Goal: Task Accomplishment & Management: Manage account settings

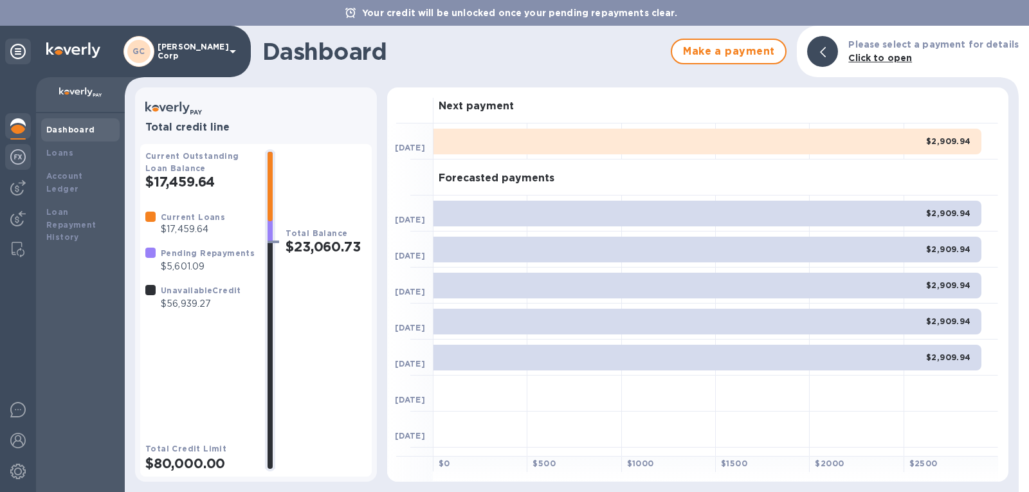
click at [22, 159] on img at bounding box center [17, 156] width 15 height 15
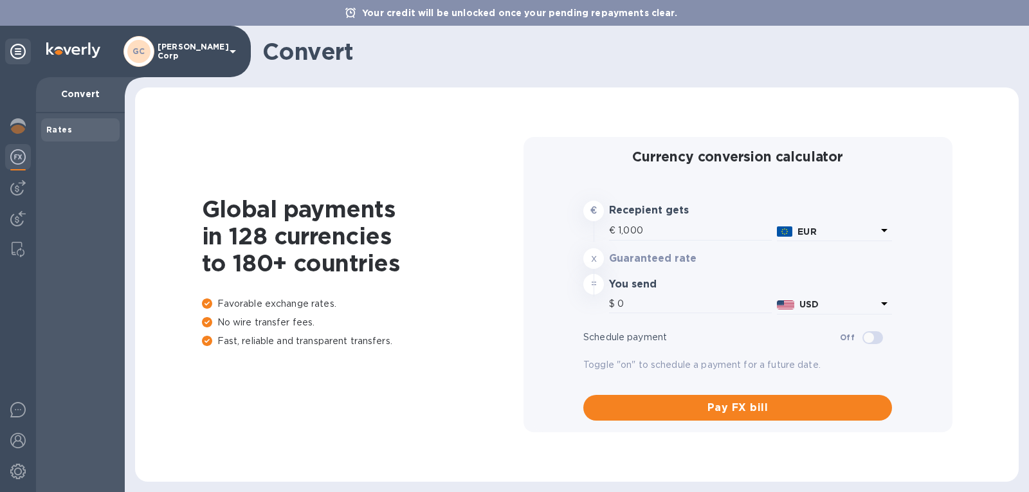
type input "1,168.12"
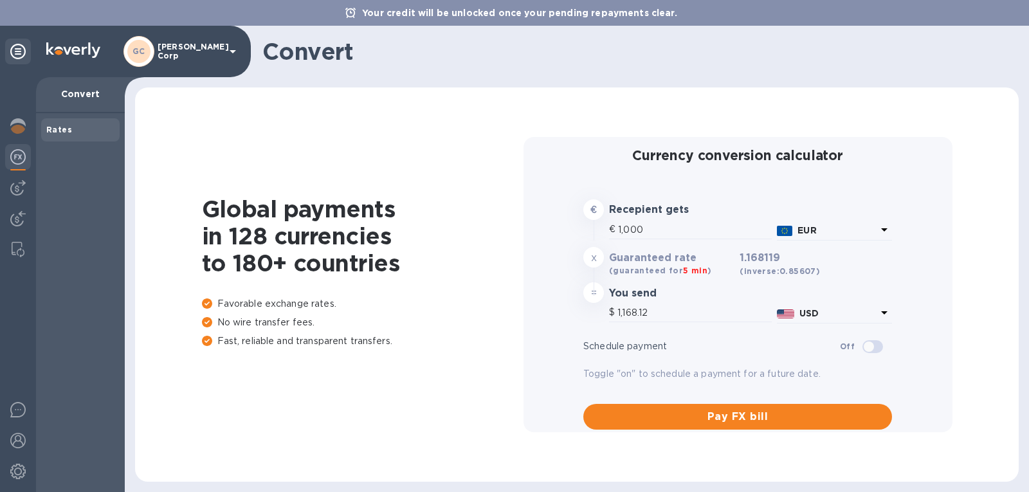
click at [66, 133] on b "Rates" at bounding box center [59, 130] width 26 height 10
click at [25, 208] on div at bounding box center [18, 220] width 26 height 28
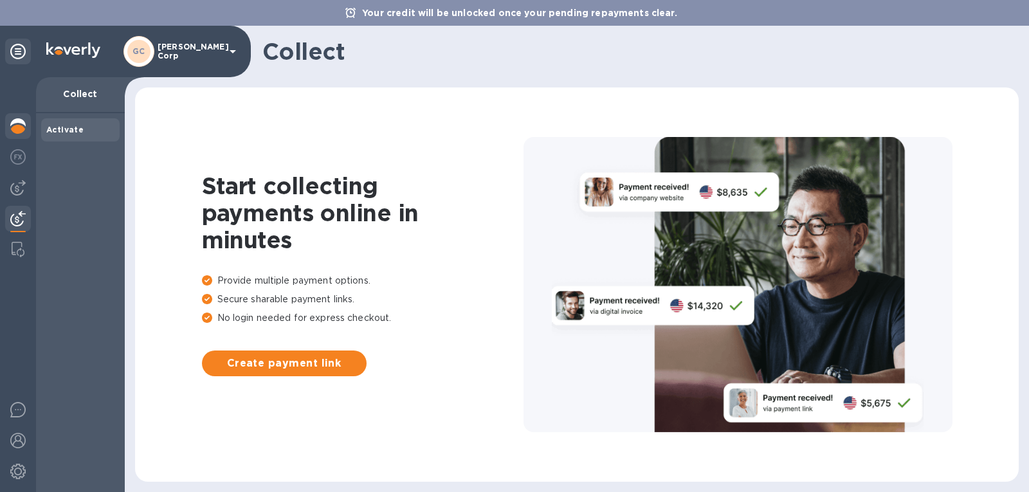
click at [11, 127] on img at bounding box center [17, 125] width 15 height 15
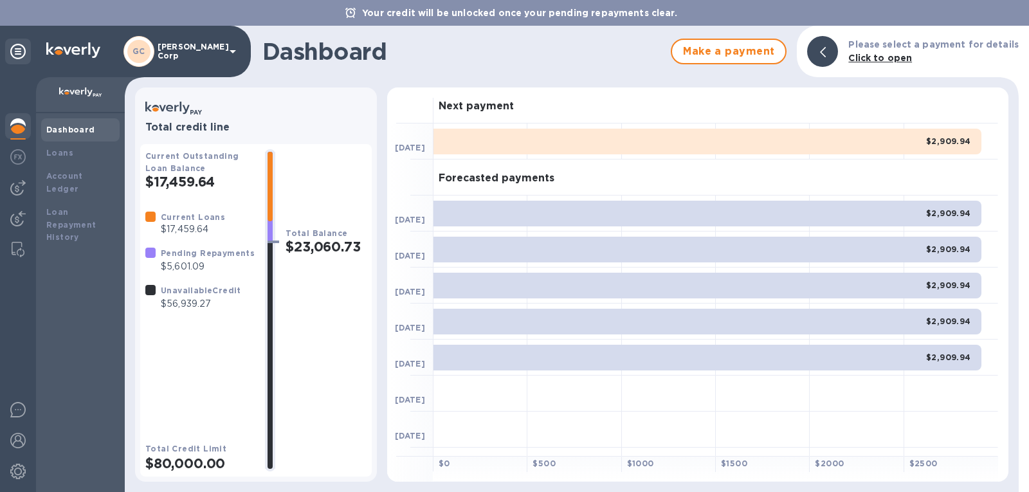
click at [53, 132] on b "Dashboard" at bounding box center [70, 130] width 49 height 10
click at [1010, 128] on div "Next payment [DATE] $2,909.94 Forecasted payments [DATE] $2,909.94 [DATE] $2,90…" at bounding box center [698, 284] width 632 height 405
click at [896, 60] on b "Click to open" at bounding box center [881, 58] width 64 height 10
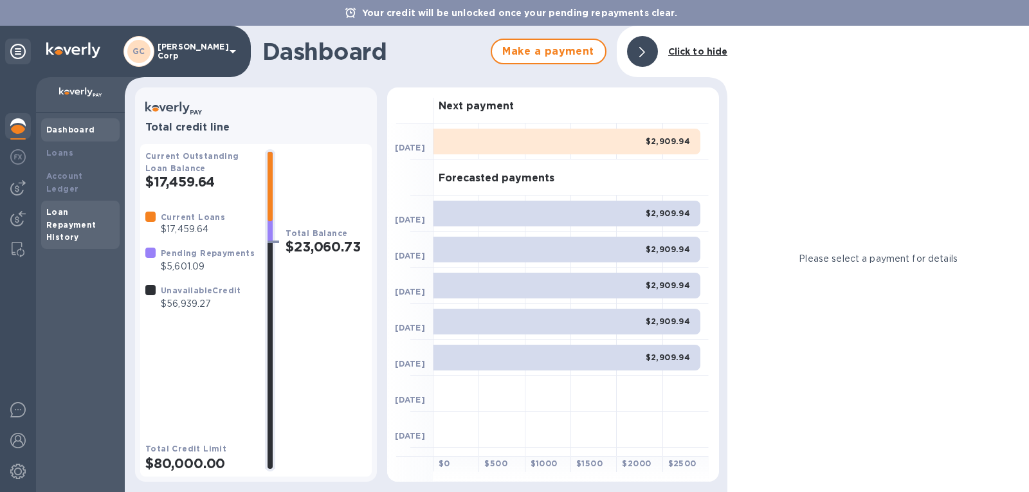
click at [93, 210] on div "Loan Repayment History" at bounding box center [80, 225] width 68 height 39
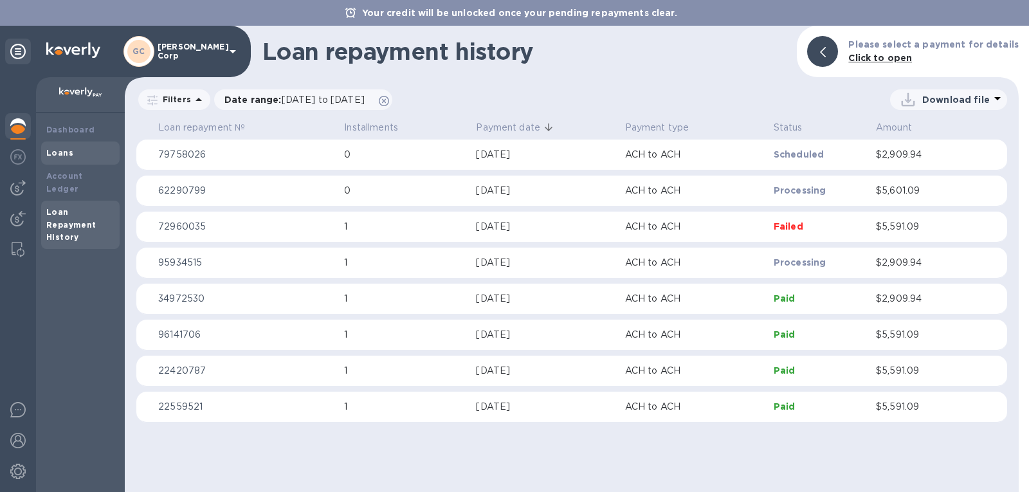
click at [84, 156] on div "Loans" at bounding box center [80, 153] width 68 height 13
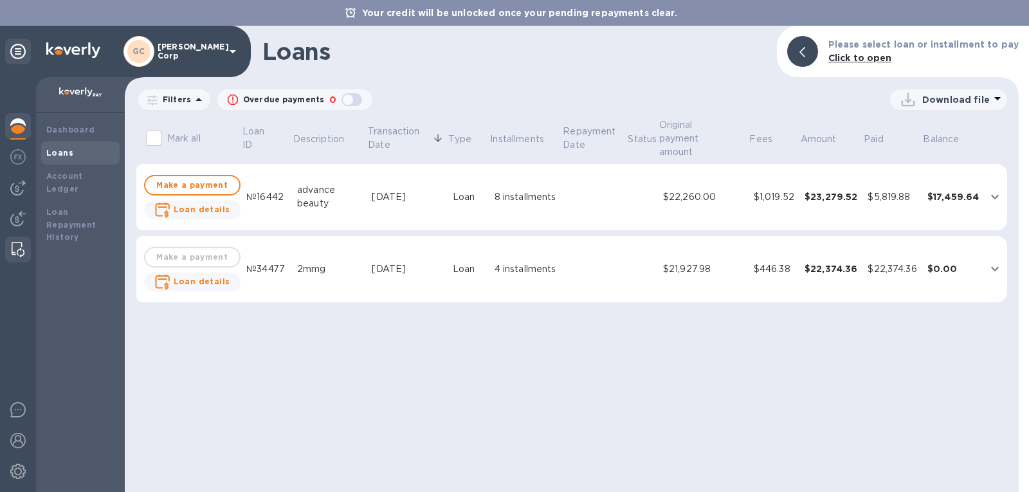
click at [18, 238] on div at bounding box center [17, 250] width 23 height 26
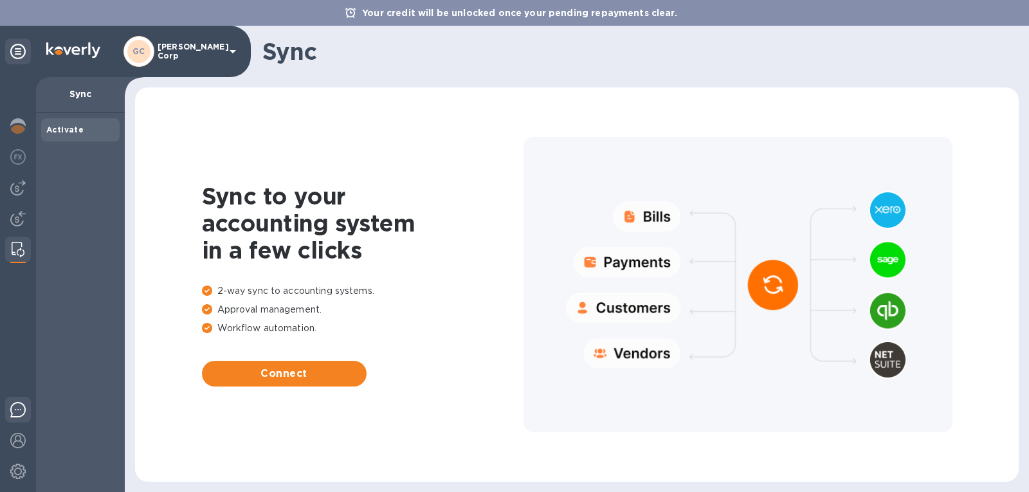
click at [22, 410] on img at bounding box center [17, 409] width 15 height 15
click at [17, 449] on div at bounding box center [18, 442] width 26 height 28
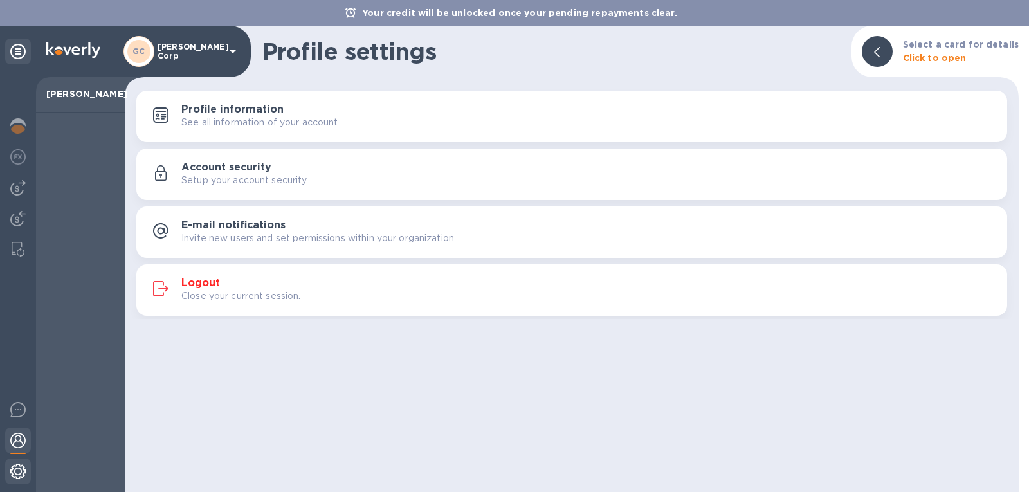
click at [17, 466] on img at bounding box center [17, 471] width 15 height 15
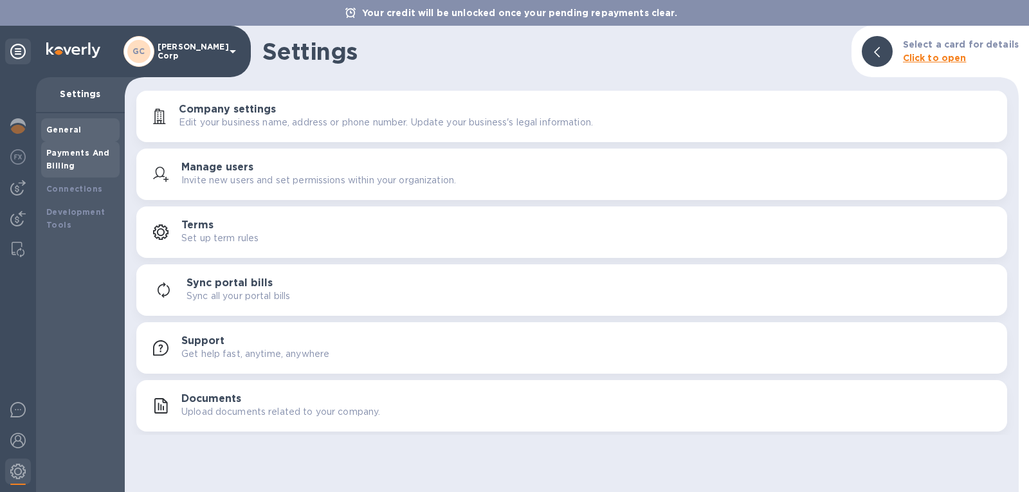
click at [89, 154] on b "Payments And Billing" at bounding box center [78, 159] width 64 height 23
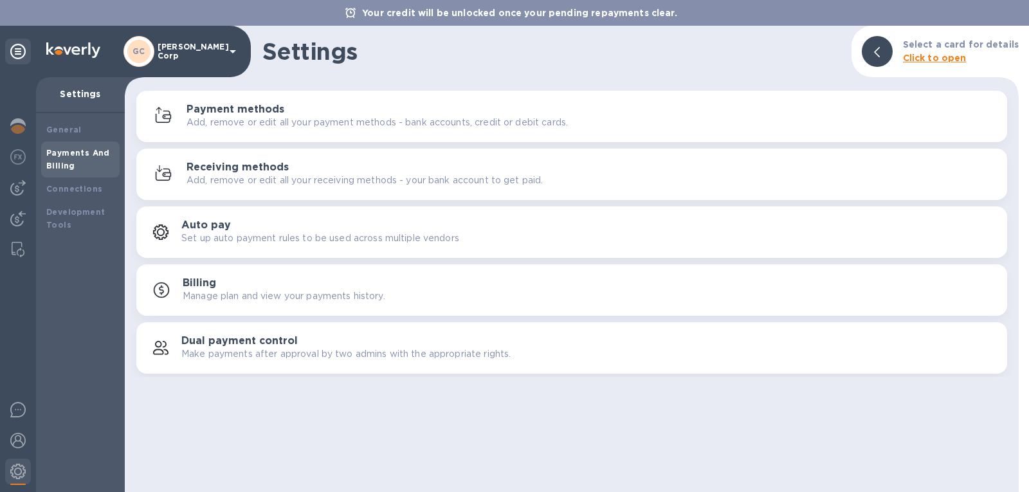
click at [706, 69] on div "Settings Select a card for details Click to open" at bounding box center [572, 51] width 894 height 51
click at [401, 129] on div "Payment methods Add, remove or edit all your payment methods - bank accounts, c…" at bounding box center [572, 116] width 856 height 31
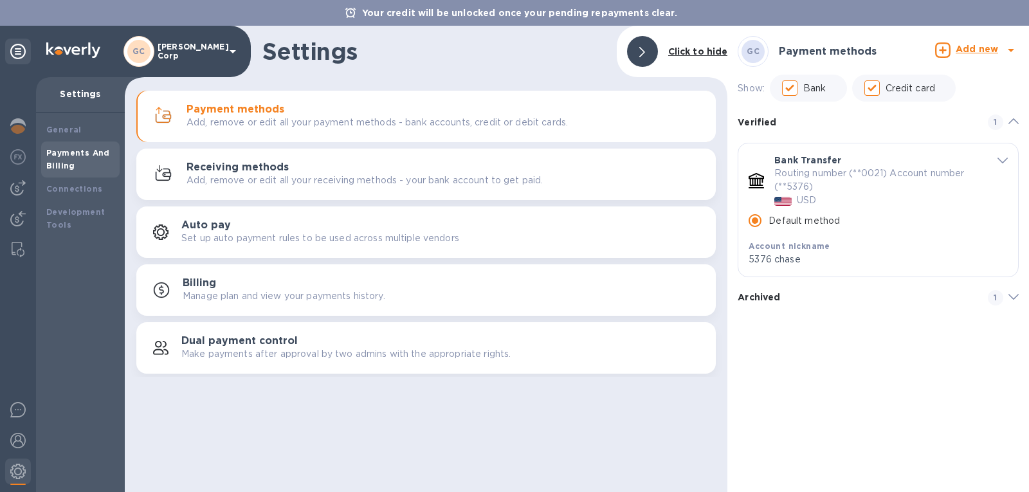
click at [777, 293] on b "Archived" at bounding box center [759, 297] width 42 height 10
click at [777, 293] on div "Archived 1" at bounding box center [878, 302] width 281 height 41
